Goal: Transaction & Acquisition: Purchase product/service

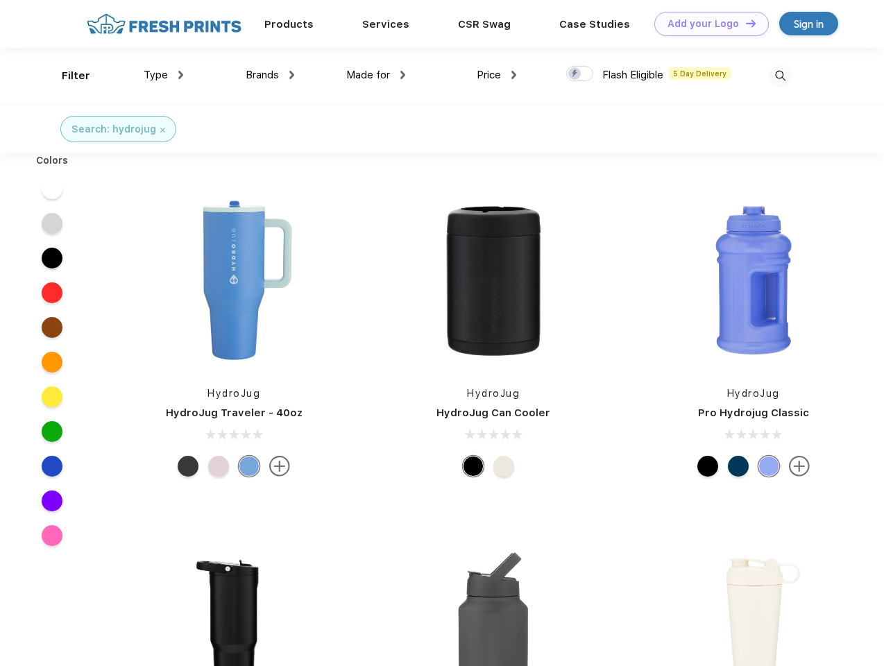
click at [707, 24] on link "Add your Logo Design Tool" at bounding box center [712, 24] width 115 height 24
click at [0, 0] on div "Design Tool" at bounding box center [0, 0] width 0 height 0
click at [745, 23] on link "Add your Logo Design Tool" at bounding box center [712, 24] width 115 height 24
click at [67, 76] on div "Filter" at bounding box center [76, 76] width 28 height 16
click at [164, 75] on span "Type" at bounding box center [156, 75] width 24 height 12
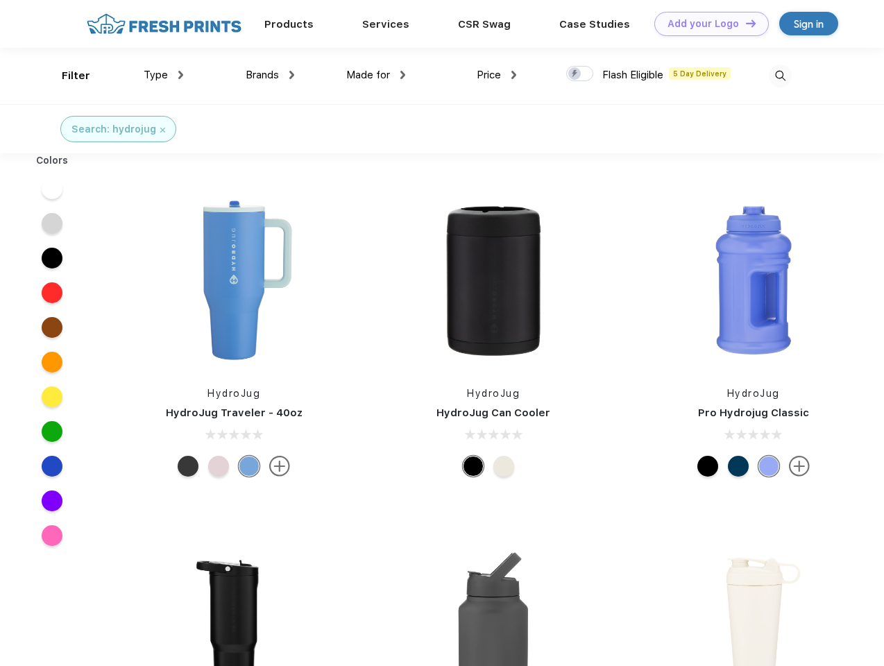
click at [270, 75] on span "Brands" at bounding box center [262, 75] width 33 height 12
click at [376, 75] on span "Made for" at bounding box center [368, 75] width 44 height 12
click at [497, 75] on span "Price" at bounding box center [489, 75] width 24 height 12
click at [580, 74] on div at bounding box center [579, 73] width 27 height 15
click at [576, 74] on input "checkbox" at bounding box center [570, 69] width 9 height 9
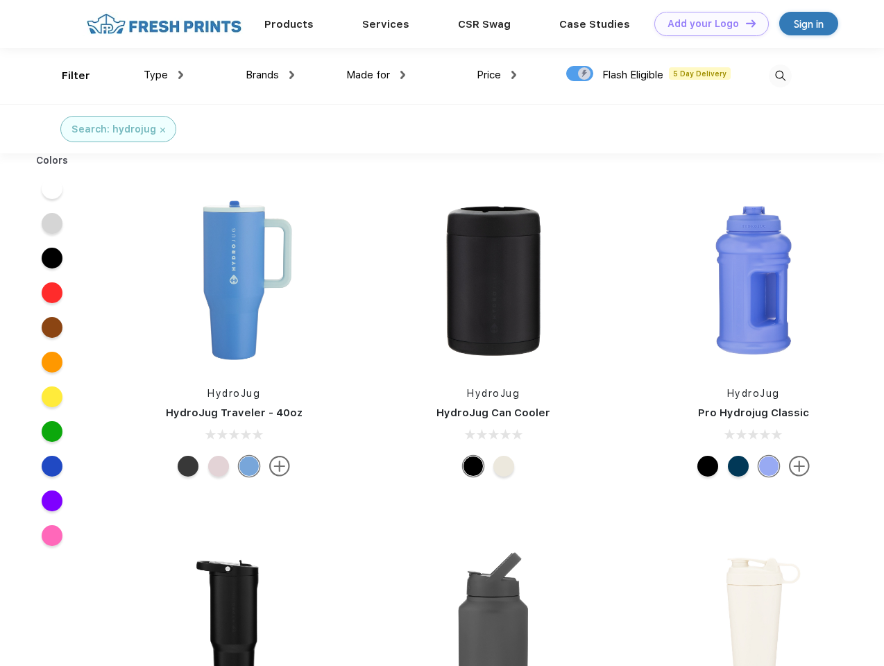
click at [780, 76] on img at bounding box center [780, 76] width 23 height 23
